Goal: Information Seeking & Learning: Learn about a topic

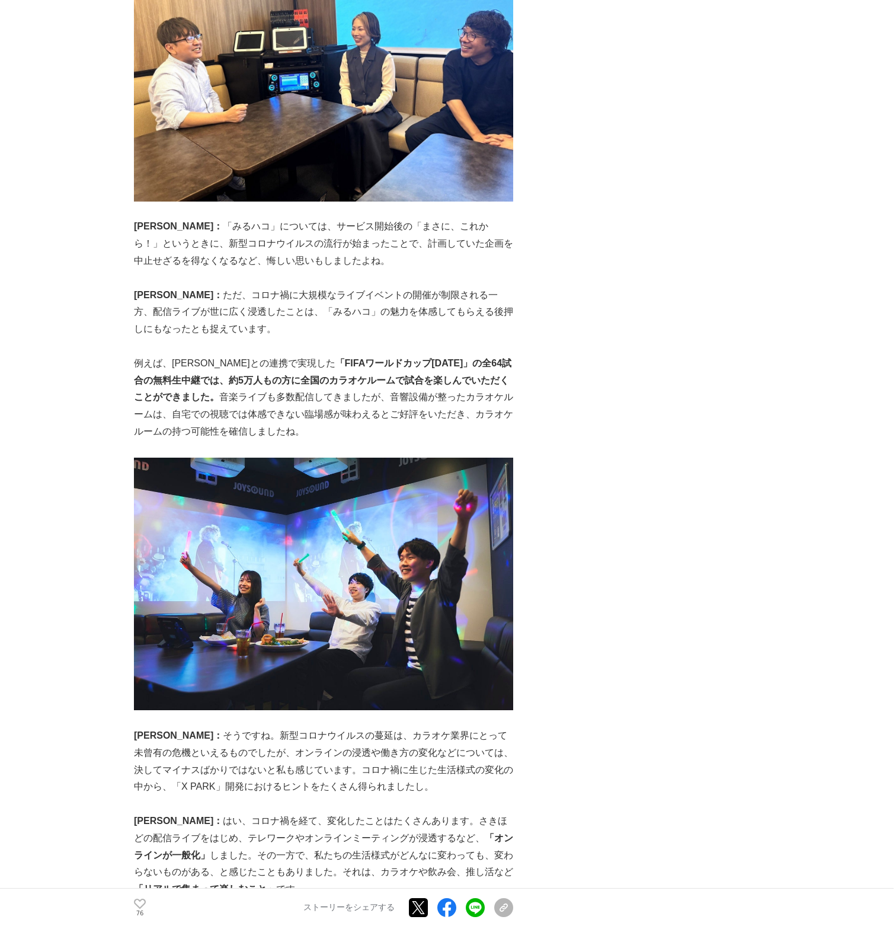
scroll to position [2252, 0]
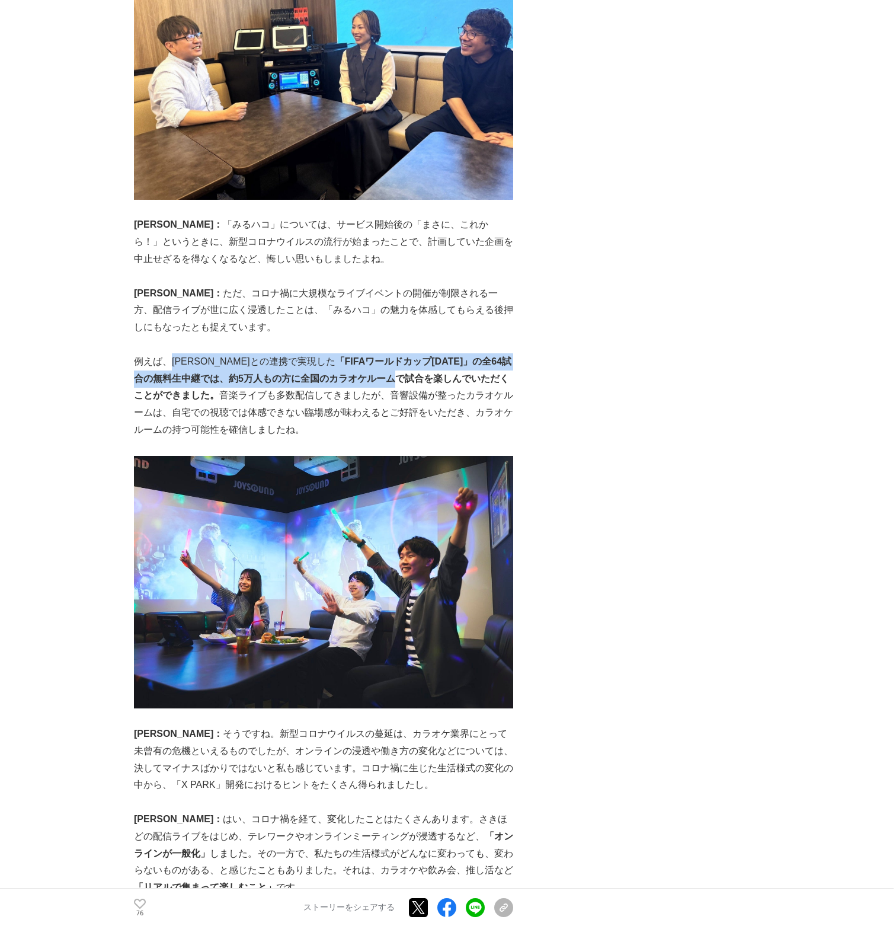
drag, startPoint x: 168, startPoint y: 328, endPoint x: 361, endPoint y: 349, distance: 193.8
click at [361, 353] on p "例えば、[PERSON_NAME]との連携で実現した 「FIFAワールドカップ[DATE]」の全64試合の無料生中継では、約5万人もの方に全国のカラオケルーム…" at bounding box center [323, 395] width 379 height 85
click at [361, 356] on strong "「FIFAワールドカップ[DATE]」の全64試合の無料生中継では、約5万人もの方に全国のカラオケルームで試合を楽しんでいただくことができました。" at bounding box center [322, 378] width 377 height 44
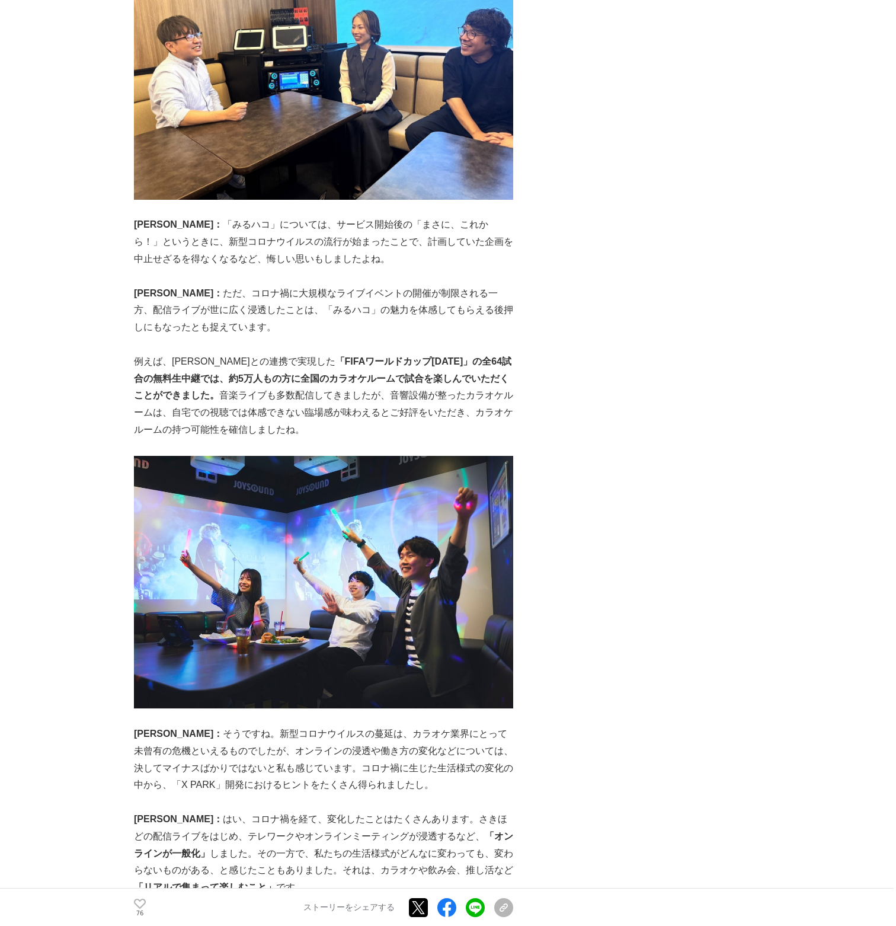
click at [362, 356] on strong "「FIFAワールドカップ[DATE]」の全64試合の無料生中継では、約5万人もの方に全国のカラオケルームで試合を楽しんでいただくことができました。" at bounding box center [322, 378] width 377 height 44
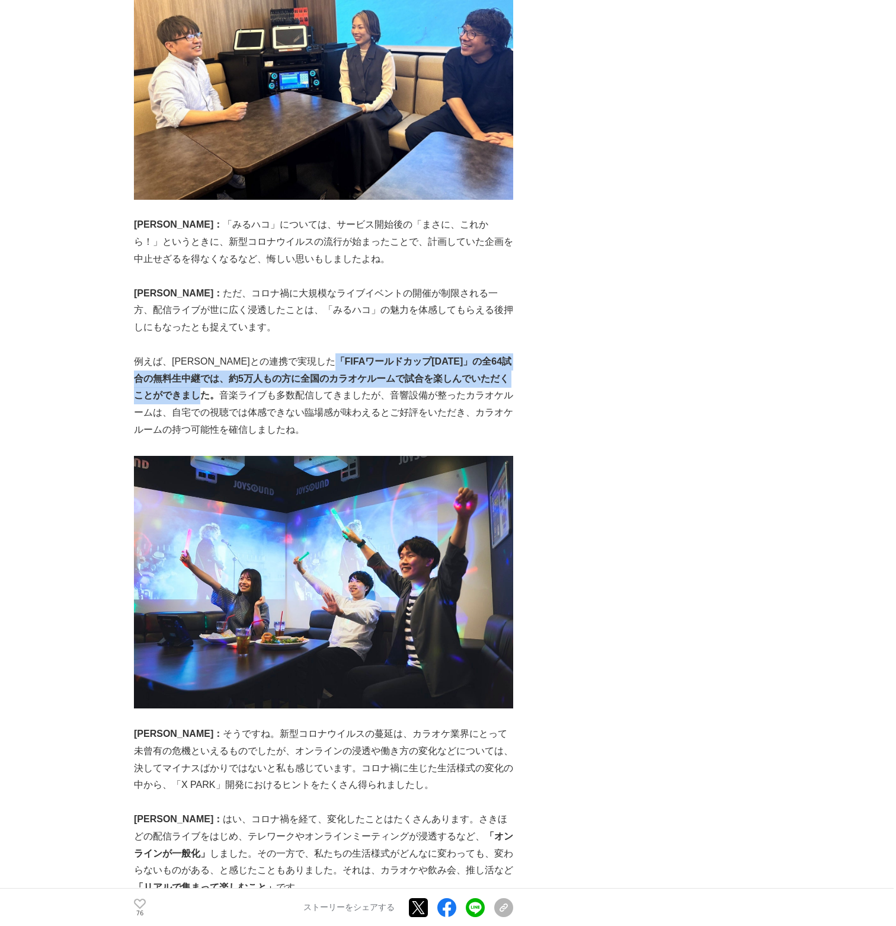
drag, startPoint x: 290, startPoint y: 323, endPoint x: 162, endPoint y: 358, distance: 133.4
click at [162, 358] on strong "「FIFAワールドカップ[DATE]」の全64試合の無料生中継では、約5万人もの方に全国のカラオケルームで試合を楽しんでいただくことができました。" at bounding box center [322, 378] width 377 height 44
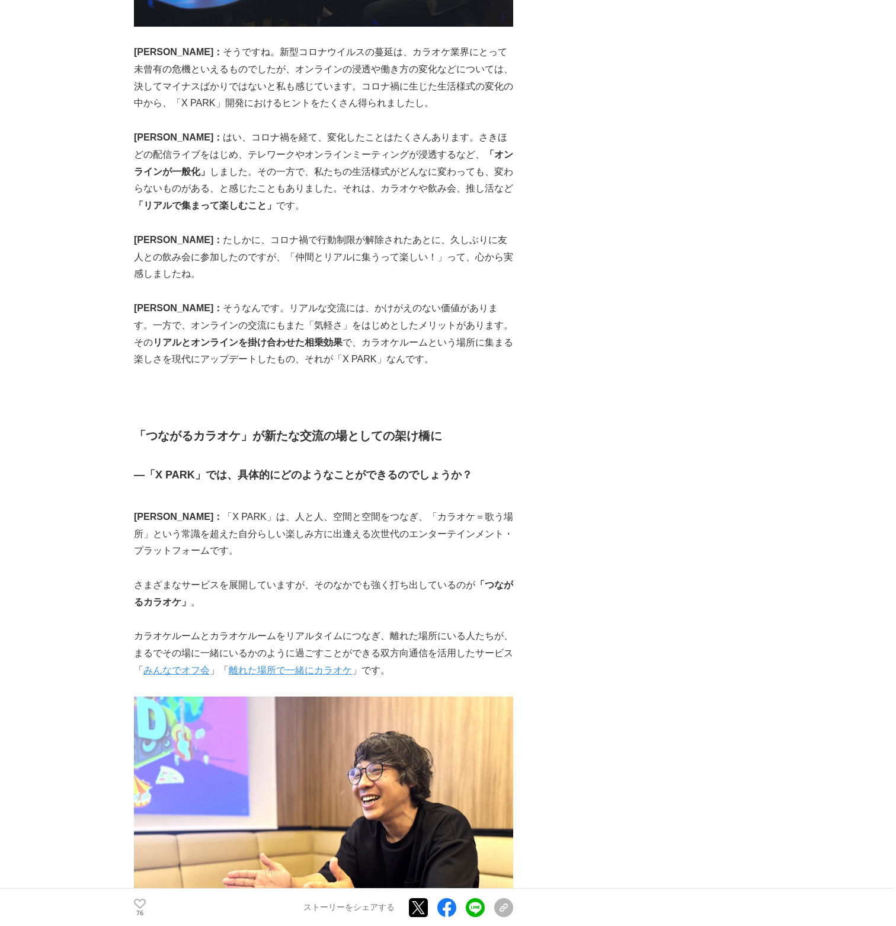
scroll to position [2963, 0]
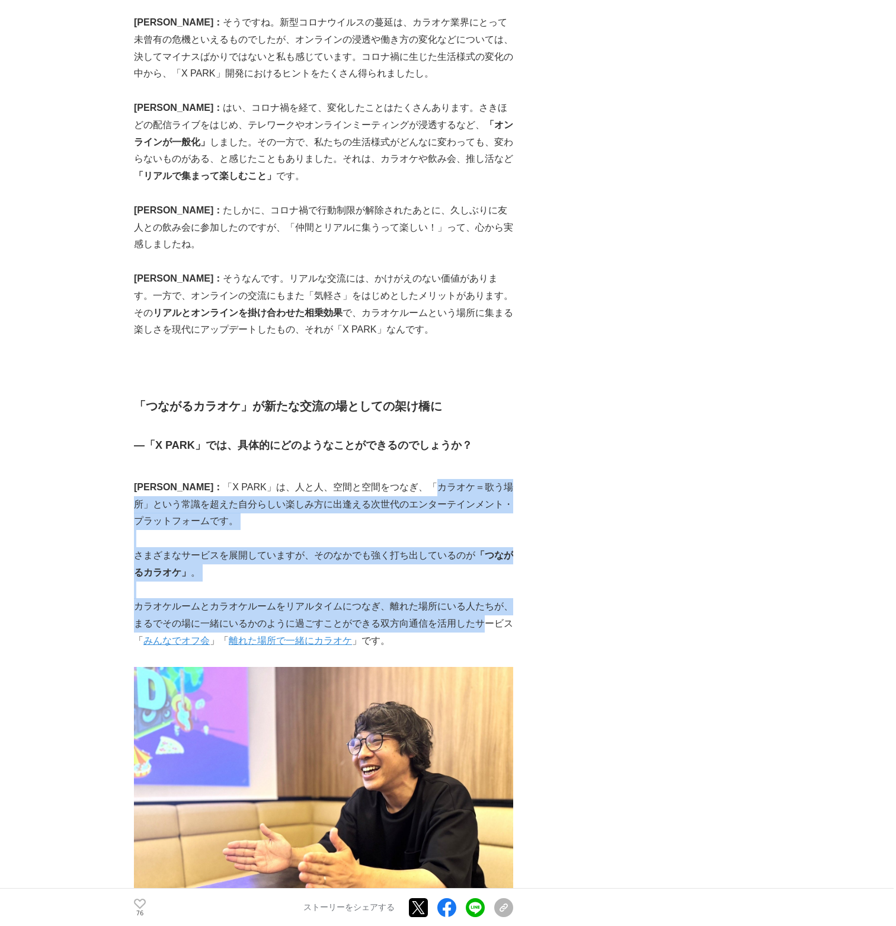
drag, startPoint x: 366, startPoint y: 436, endPoint x: 486, endPoint y: 564, distance: 176.1
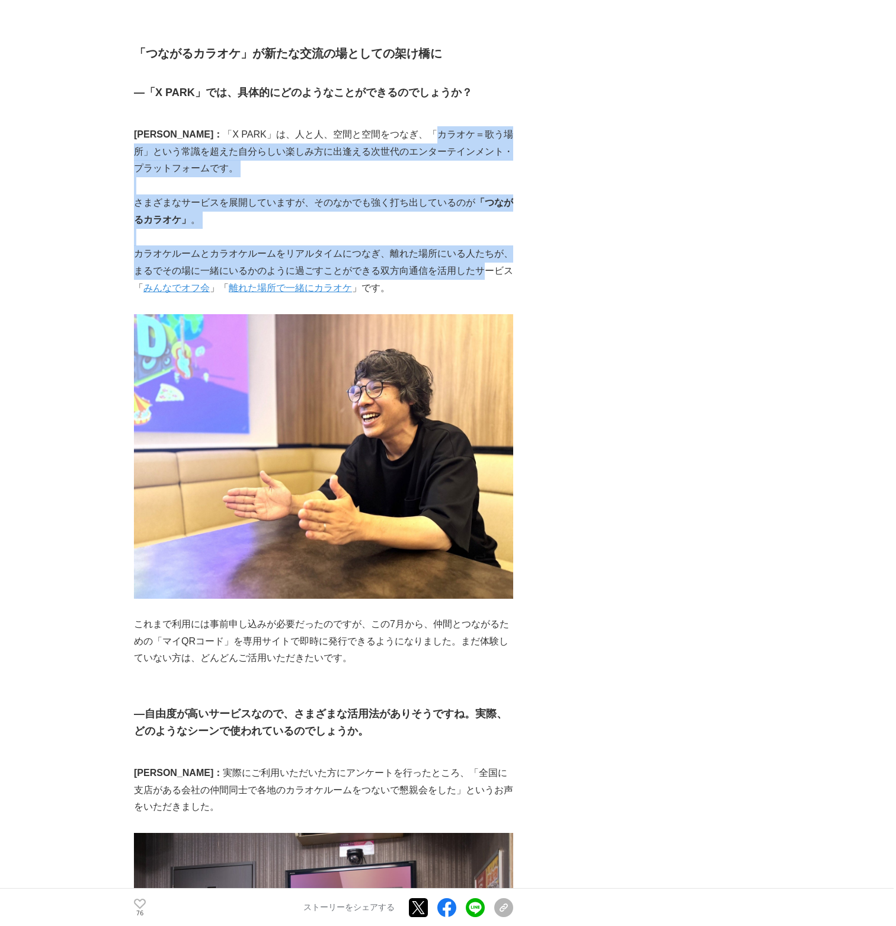
scroll to position [3318, 0]
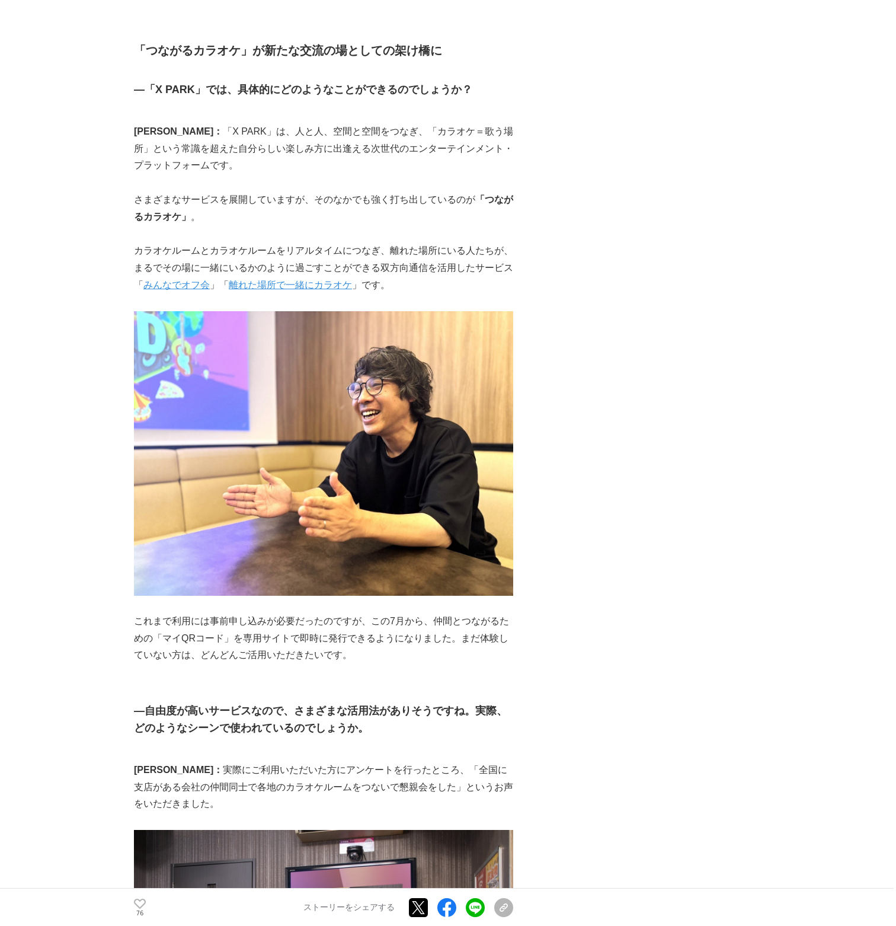
drag, startPoint x: 526, startPoint y: 612, endPoint x: 516, endPoint y: 574, distance: 38.8
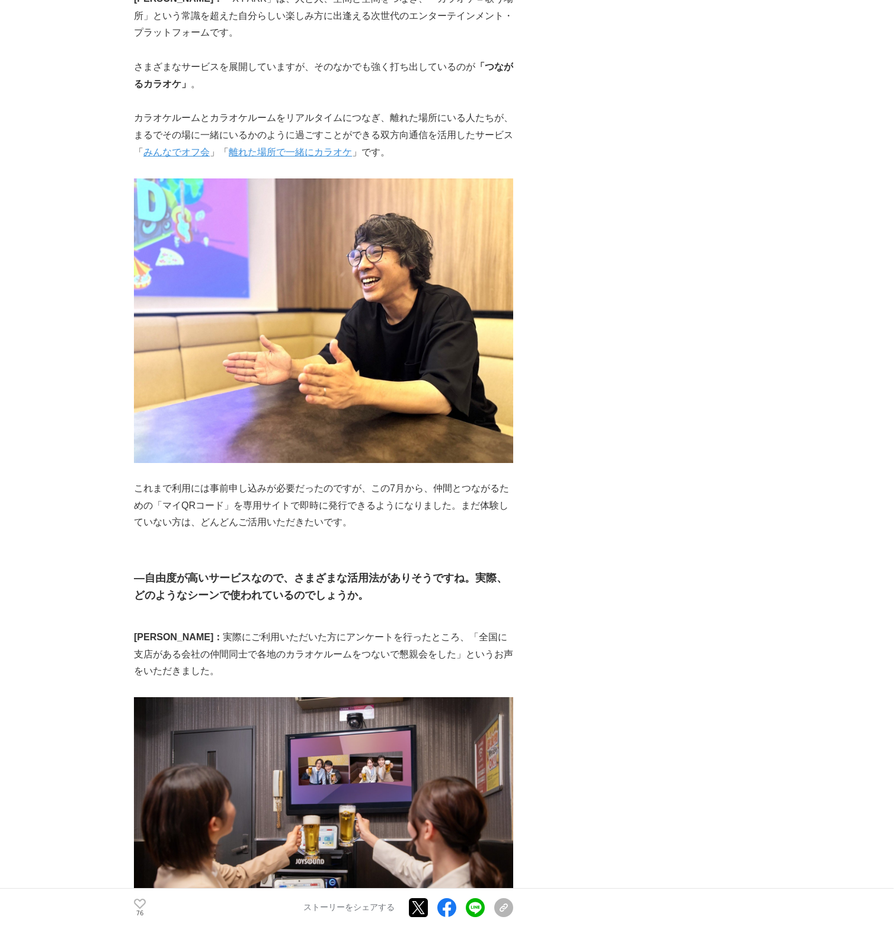
scroll to position [3496, 0]
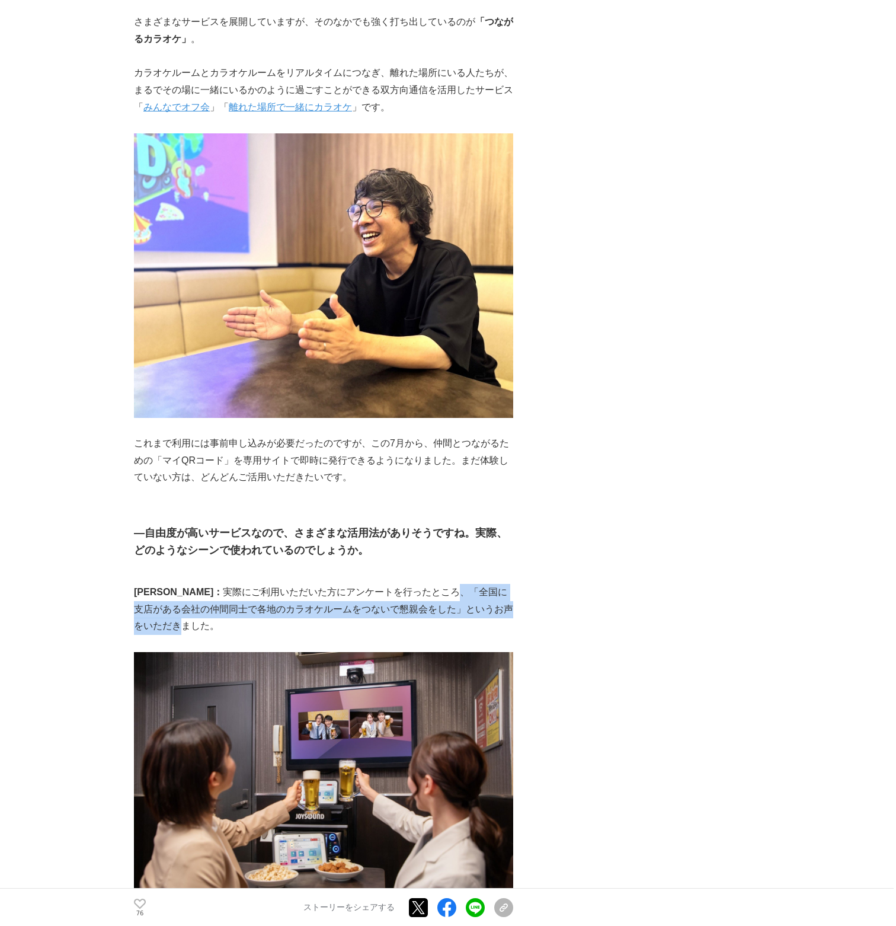
drag, startPoint x: 495, startPoint y: 563, endPoint x: 403, endPoint y: 536, distance: 96.2
click at [403, 584] on p "[PERSON_NAME]： 実際にご利用いただいた方にアンケートを行ったところ、「全国に支店がある会社の仲間同士で各地のカラオケルームをつないで懇親会をした…" at bounding box center [323, 609] width 379 height 51
click at [405, 584] on p "[PERSON_NAME]： 実際にご利用いただいた方にアンケートを行ったところ、「全国に支店がある会社の仲間同士で各地のカラオケルームをつないで懇親会をした…" at bounding box center [323, 609] width 379 height 51
drag, startPoint x: 408, startPoint y: 543, endPoint x: 428, endPoint y: 569, distance: 32.9
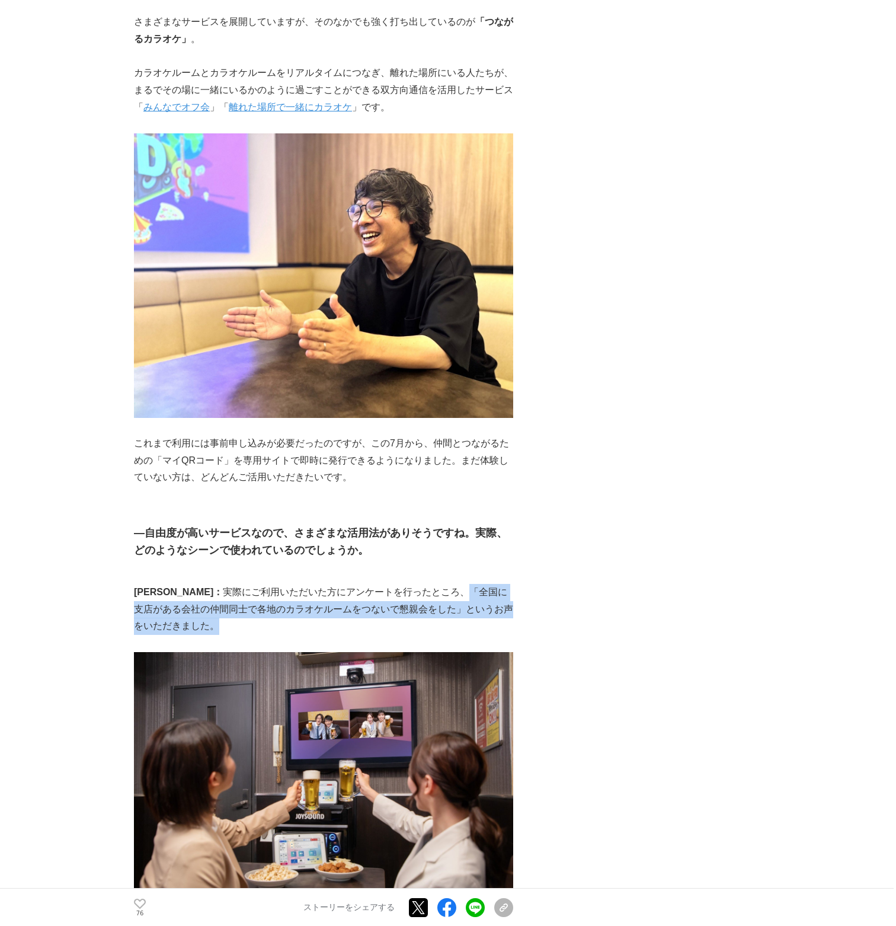
click at [428, 584] on p "[PERSON_NAME]： 実際にご利用いただいた方にアンケートを行ったところ、「全国に支店がある会社の仲間同士で各地のカラオケルームをつないで懇親会をした…" at bounding box center [323, 609] width 379 height 51
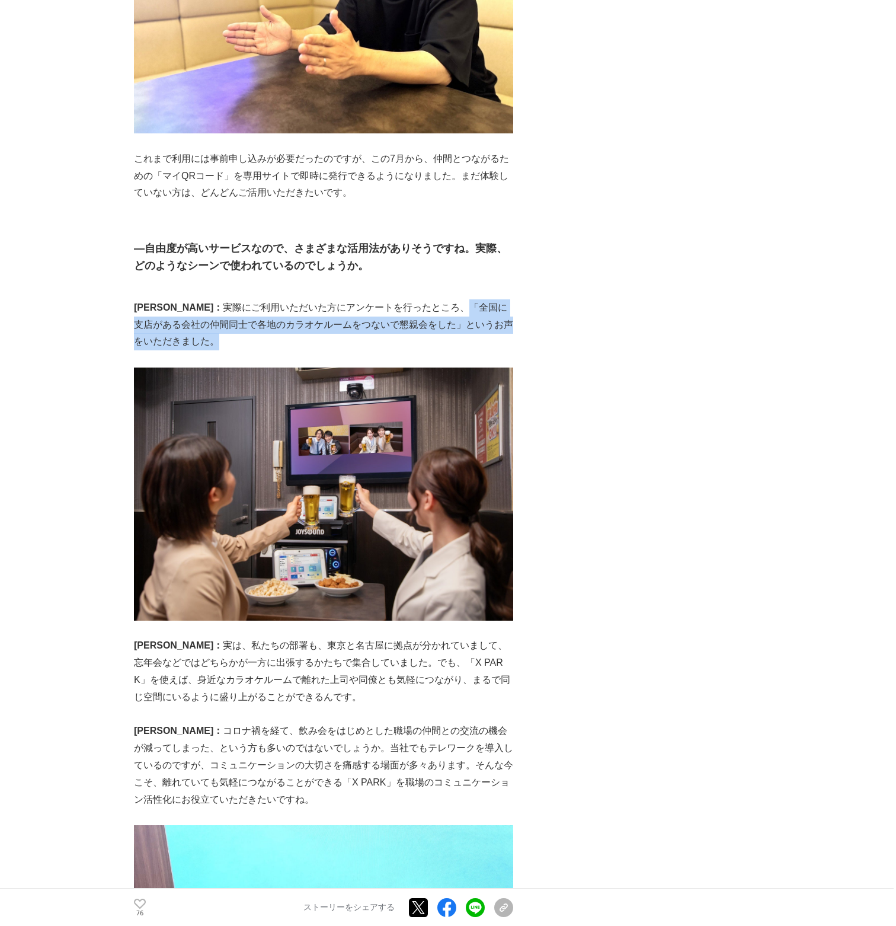
scroll to position [3852, 0]
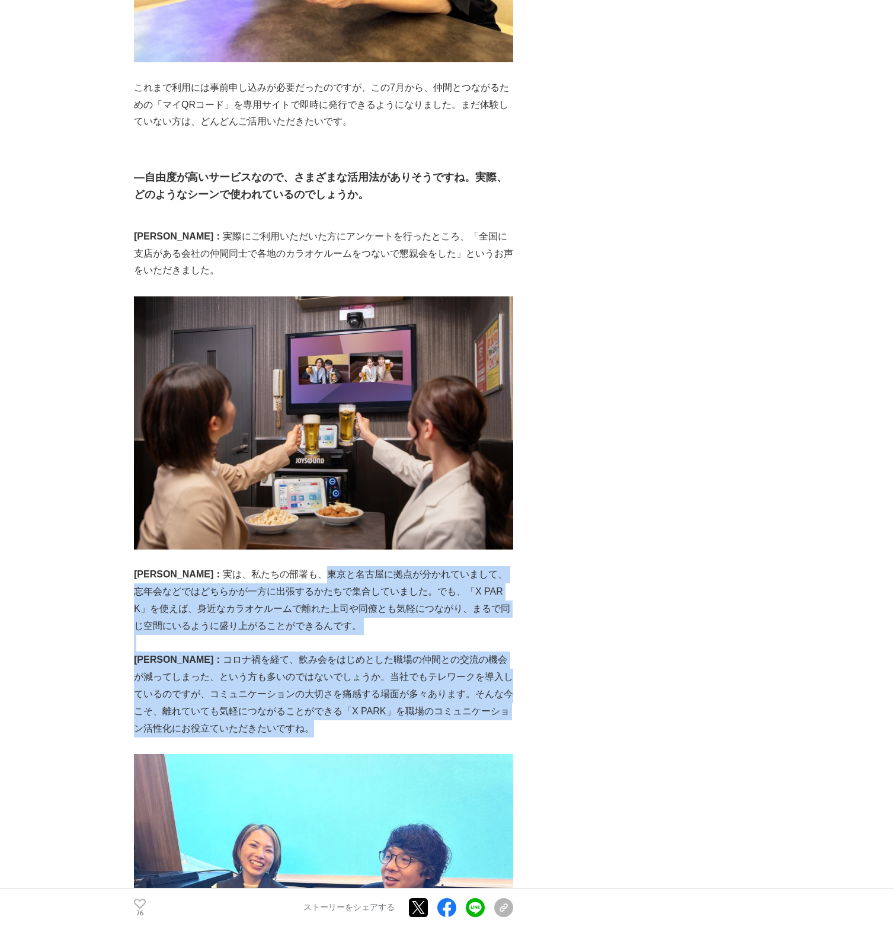
drag, startPoint x: 267, startPoint y: 521, endPoint x: 344, endPoint y: 678, distance: 175.2
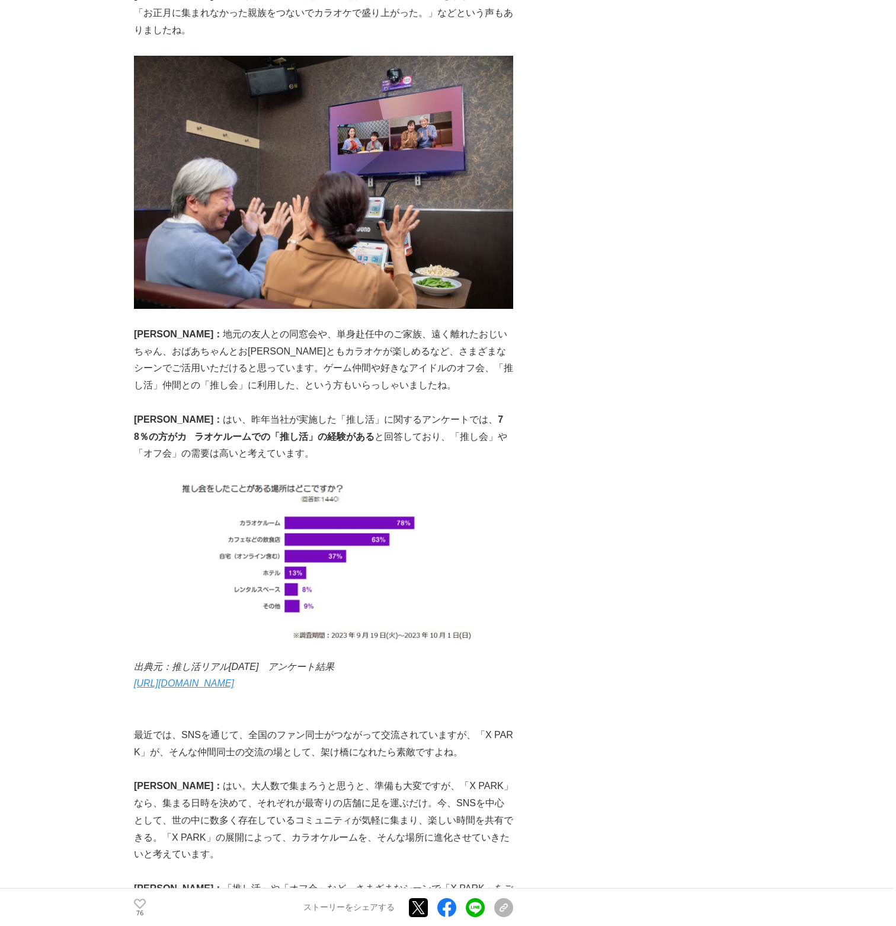
scroll to position [5037, 0]
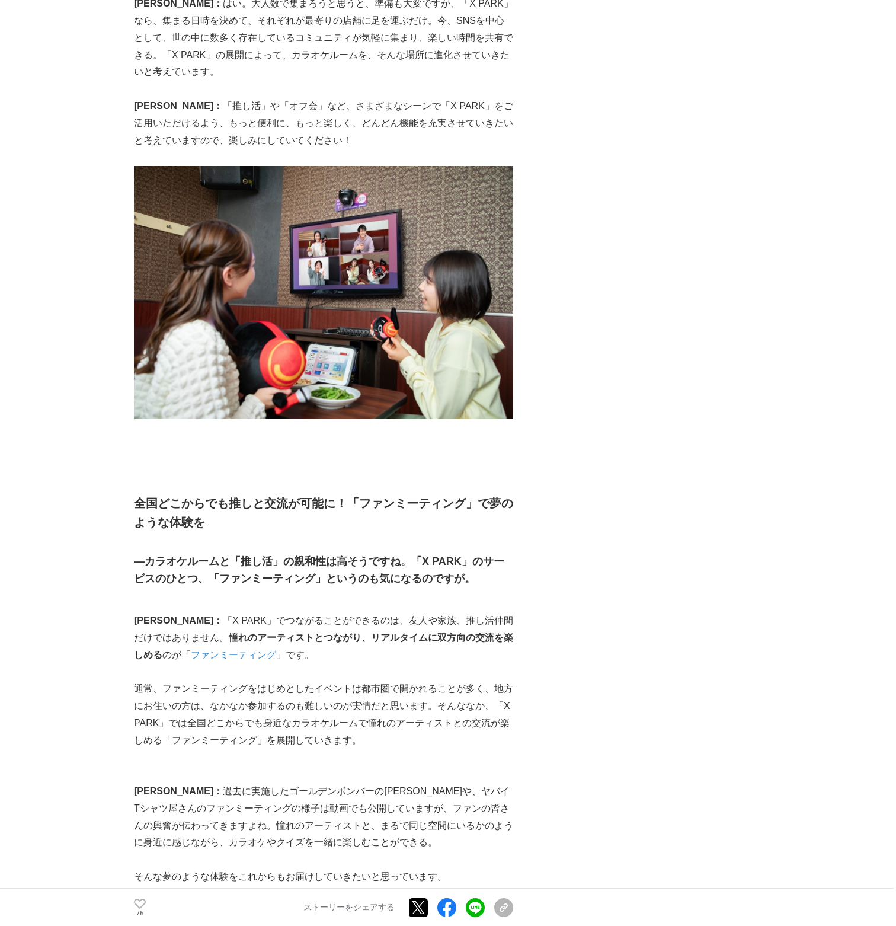
scroll to position [5807, 0]
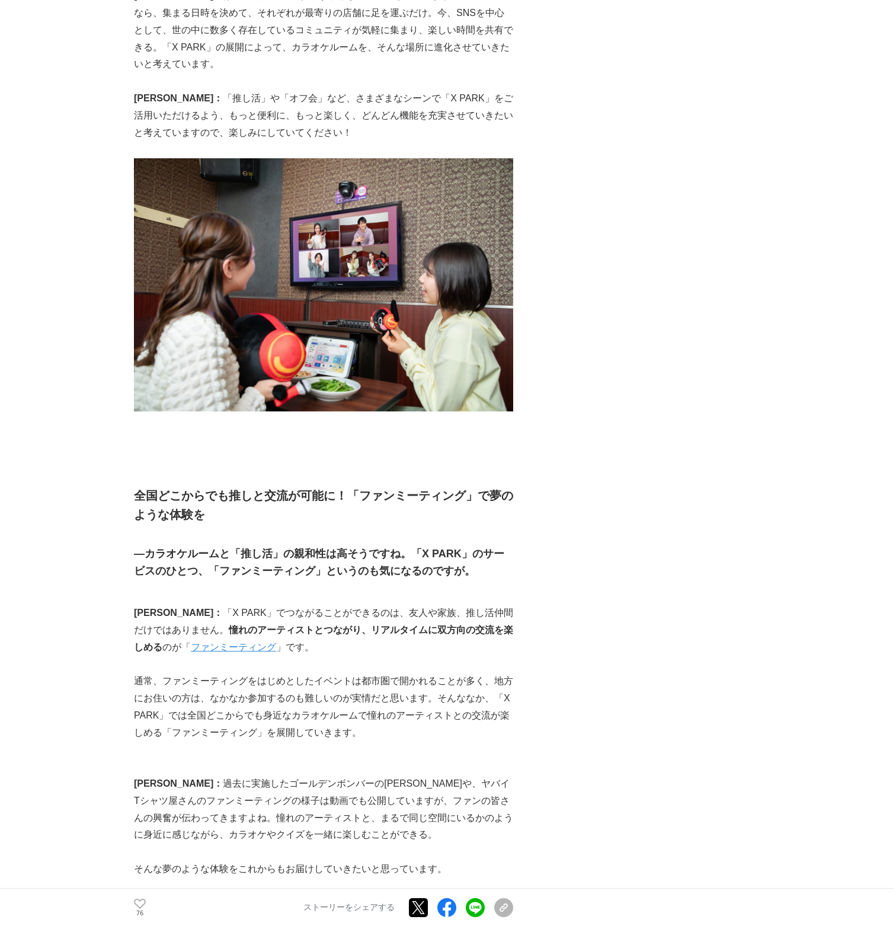
click at [276, 642] on link "ファンミーティング" at bounding box center [233, 647] width 85 height 10
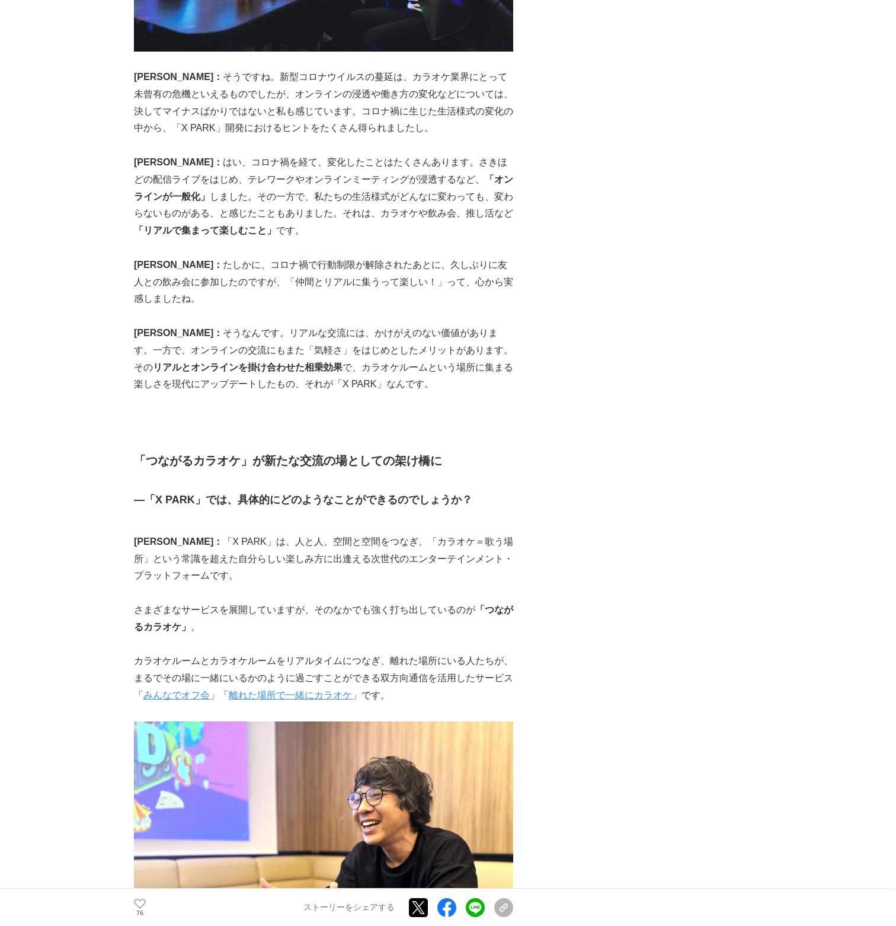
scroll to position [0, 0]
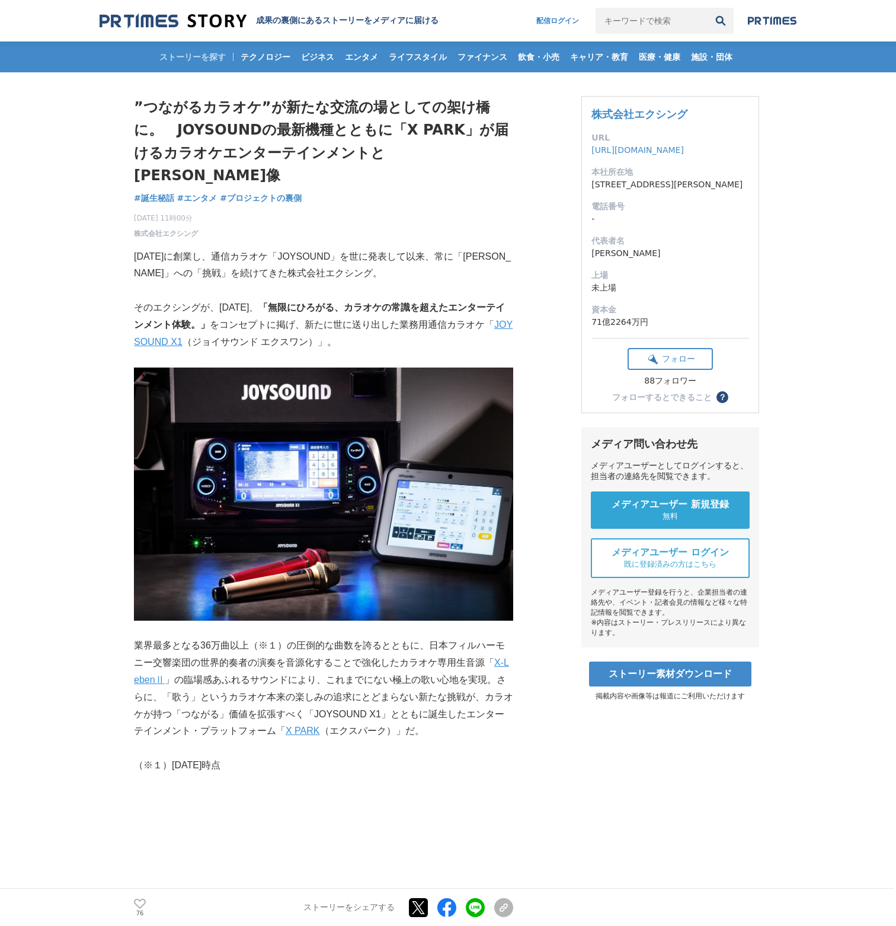
drag, startPoint x: 568, startPoint y: 553, endPoint x: 526, endPoint y: 39, distance: 516.1
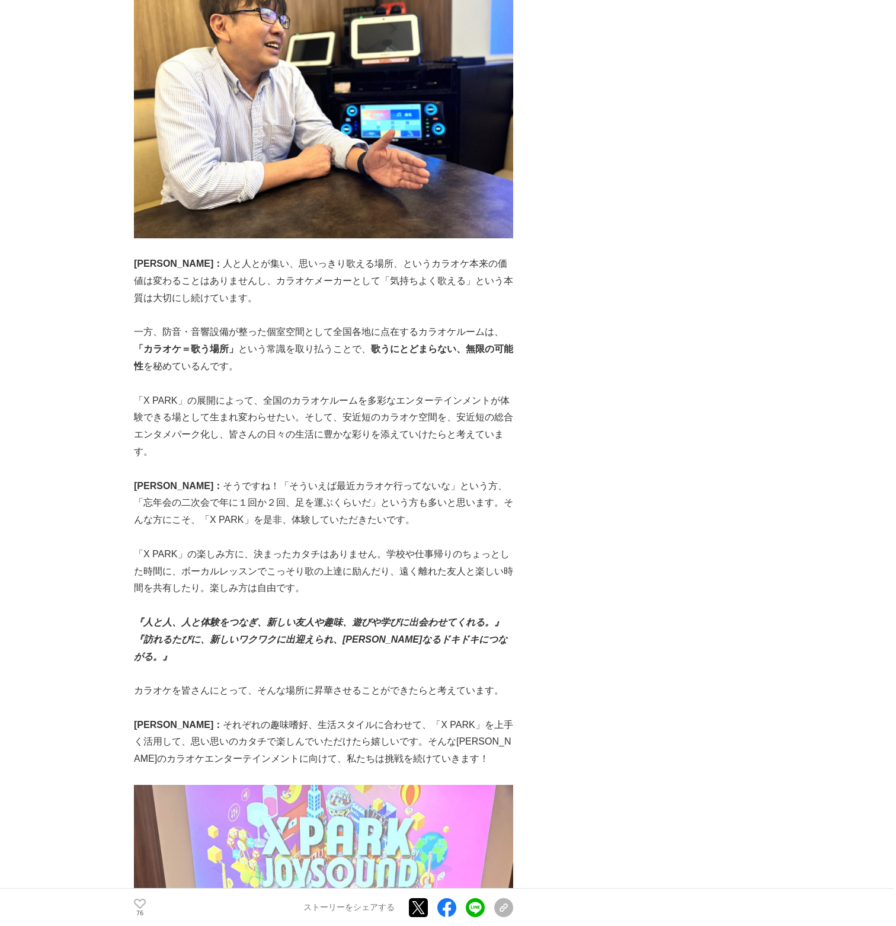
scroll to position [11318, 0]
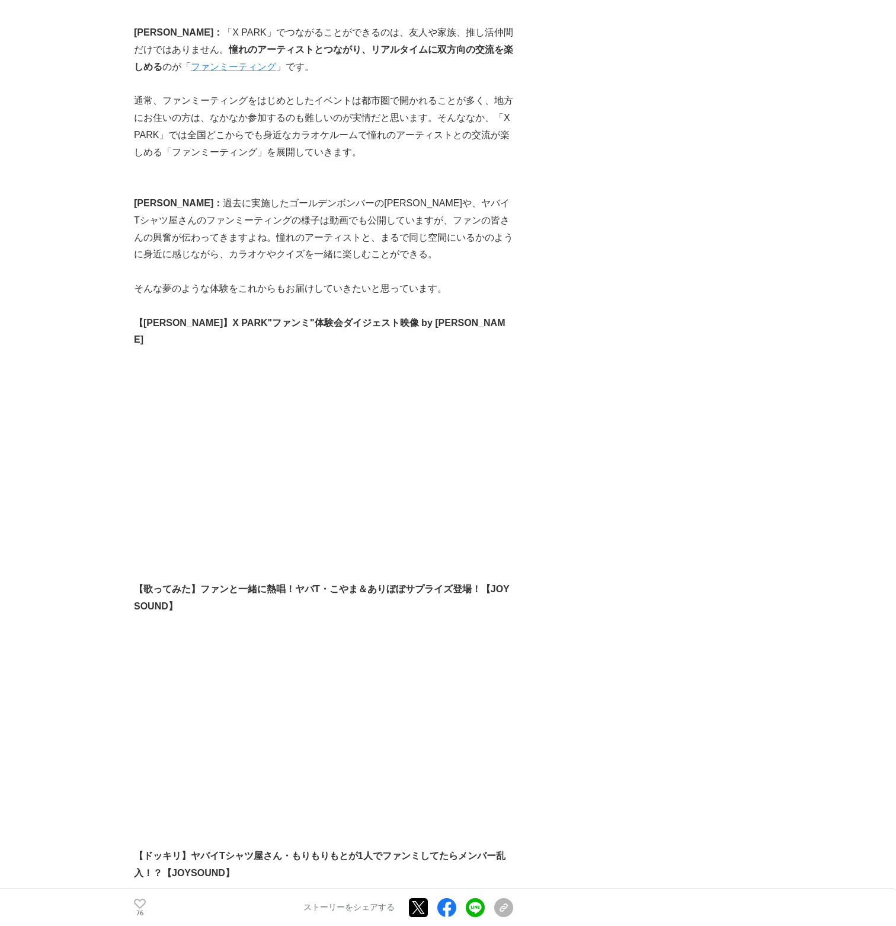
scroll to position [6518, 0]
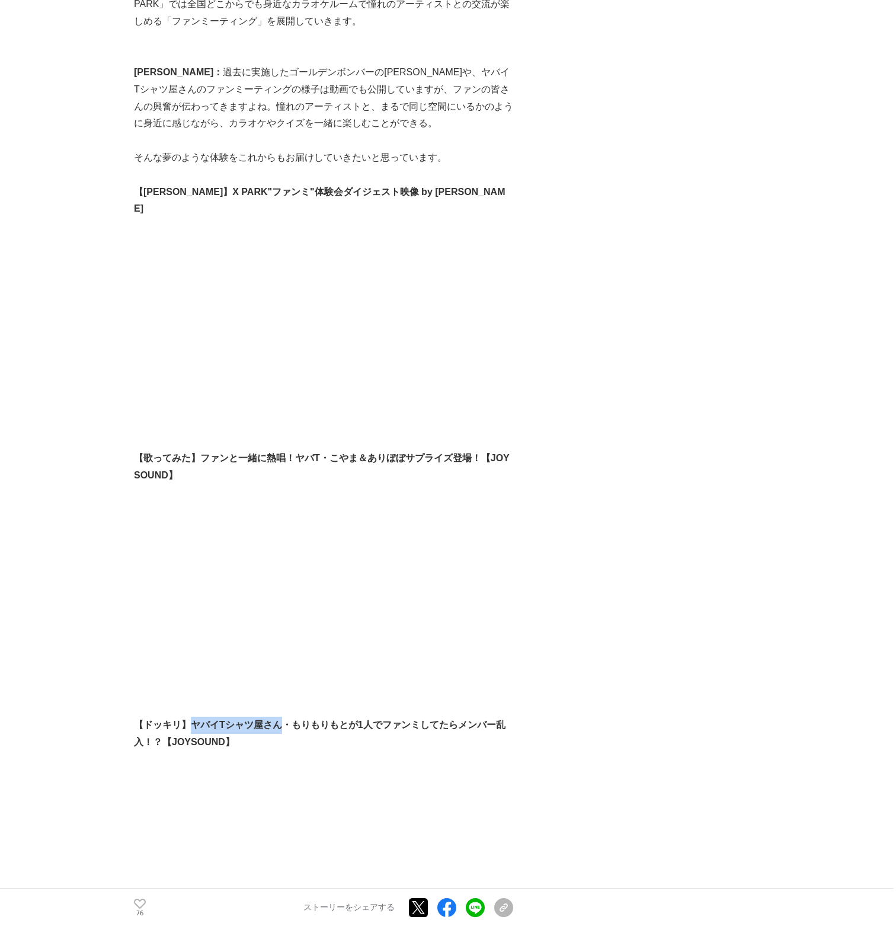
drag, startPoint x: 188, startPoint y: 621, endPoint x: 285, endPoint y: 614, distance: 96.8
click at [285, 716] on p "【ドッキリ】ヤバイTシャツ屋さん・もりもりもとが1人でファンミしてたらメンバー乱入！？【JOYSOUND】" at bounding box center [323, 733] width 379 height 34
copy strong "ヤバイTシャツ屋さん"
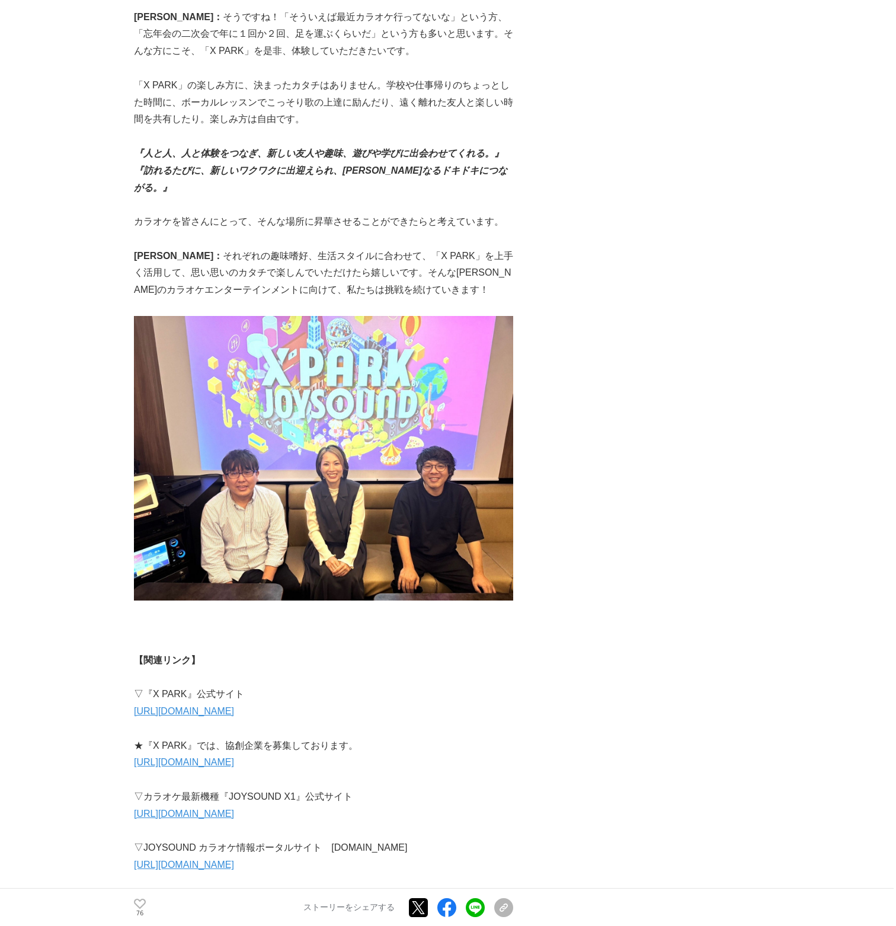
scroll to position [12325, 0]
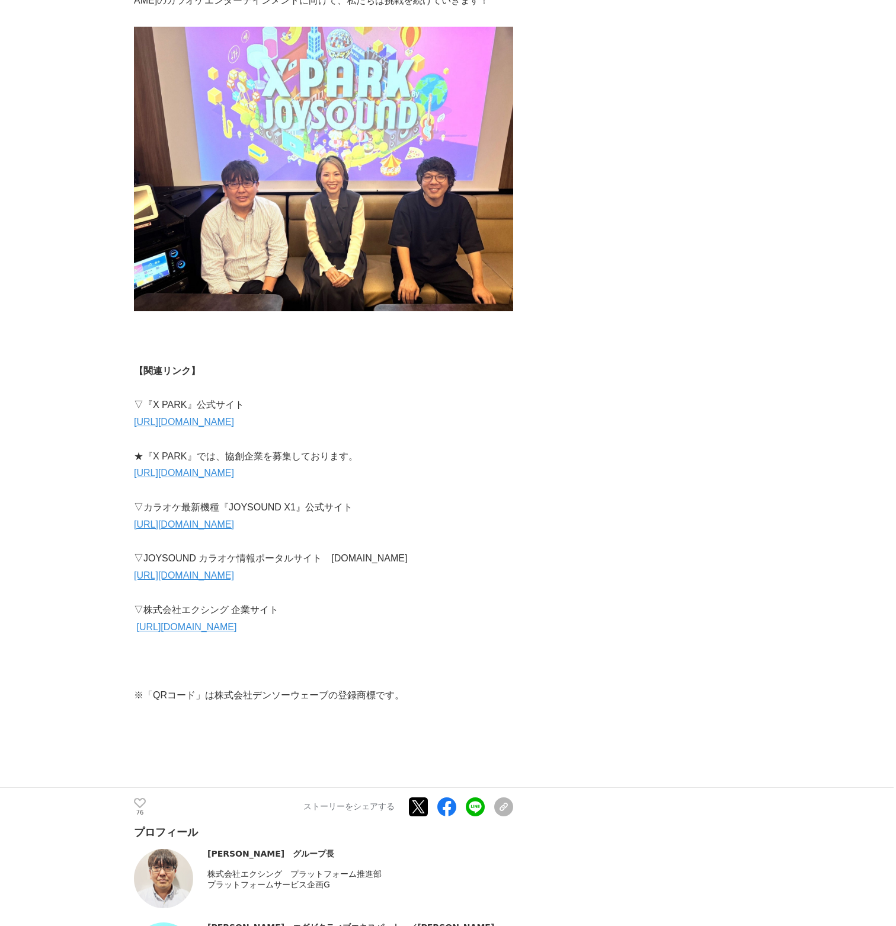
click at [216, 468] on link "[URL][DOMAIN_NAME]" at bounding box center [184, 473] width 100 height 10
